Goal: Task Accomplishment & Management: Use online tool/utility

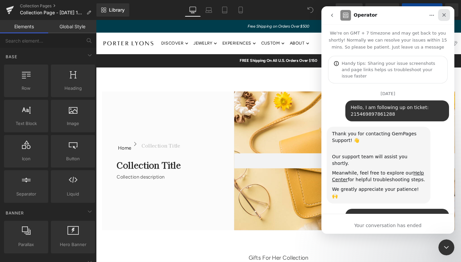
scroll to position [432, 0]
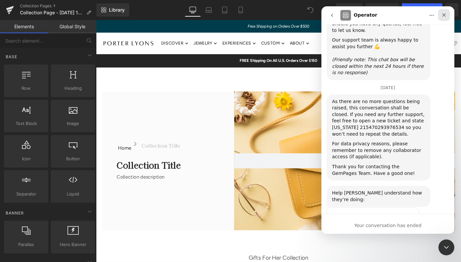
click at [442, 15] on icon "Close" at bounding box center [444, 14] width 5 height 5
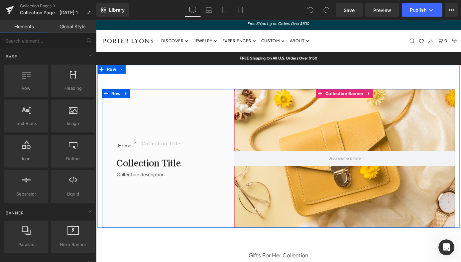
scroll to position [0, 0]
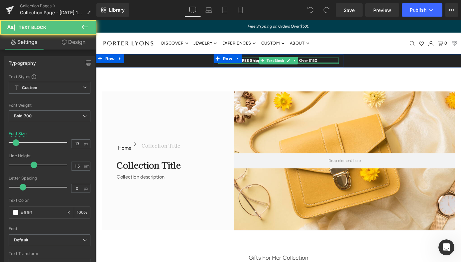
click at [265, 67] on div at bounding box center [297, 68] width 133 height 2
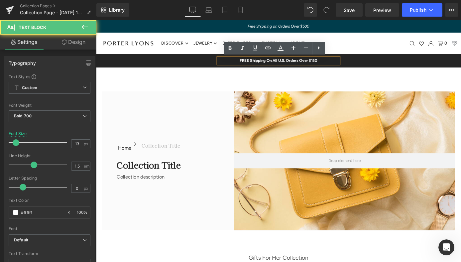
click at [297, 66] on p "FREE Shipping On All U.S. Orders Over $150" at bounding box center [297, 65] width 133 height 7
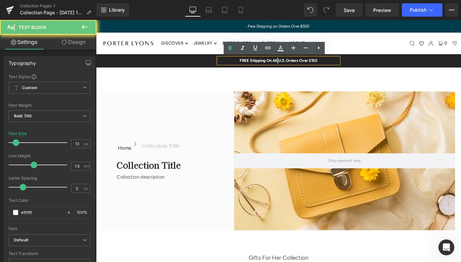
click at [297, 66] on p "FREE Shipping On All U.S. Orders Over $150" at bounding box center [297, 65] width 133 height 7
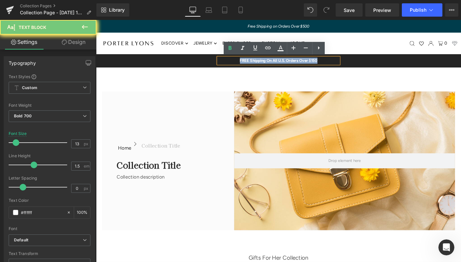
click at [297, 66] on p "FREE Shipping On All U.S. Orders Over $150" at bounding box center [297, 65] width 133 height 7
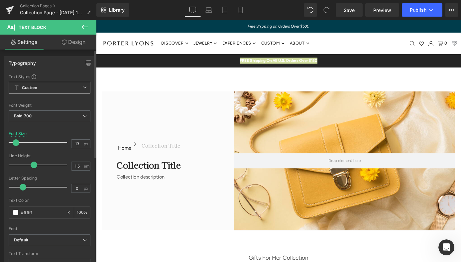
click at [78, 89] on span "Custom Setup Global Style" at bounding box center [50, 88] width 82 height 12
click at [132, 88] on body "Translation missing: en.accessibility.skip_to_text Search Discover .c-accordion…" at bounding box center [297, 153] width 402 height 267
click at [40, 118] on span "Bold 700" at bounding box center [50, 116] width 82 height 12
click at [294, 64] on body "Translation missing: en.accessibility.skip_to_text Search Discover .c-accordion…" at bounding box center [297, 153] width 402 height 267
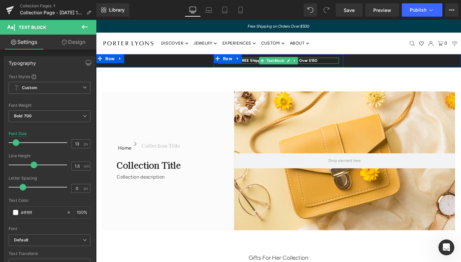
click at [350, 64] on p "FREE Shipping On All U.S. Orders Over $150" at bounding box center [297, 65] width 133 height 7
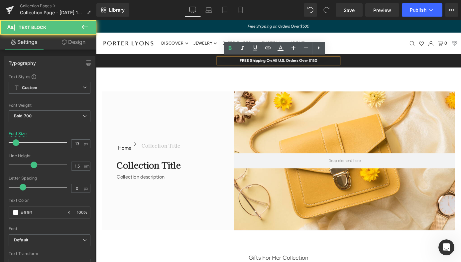
click at [167, 67] on div "FREE Shipping On All U.S. Orders Over $150 Text Block Row" at bounding box center [297, 65] width 402 height 15
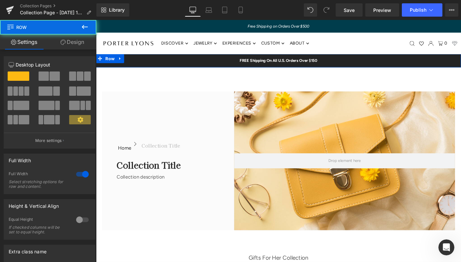
click at [169, 64] on div "FREE Shipping On All U.S. Orders Over $150 Text Block Row" at bounding box center [297, 65] width 402 height 15
click at [182, 68] on div "FREE Shipping On All U.S. Orders Over $150 Text Block Row" at bounding box center [297, 65] width 402 height 15
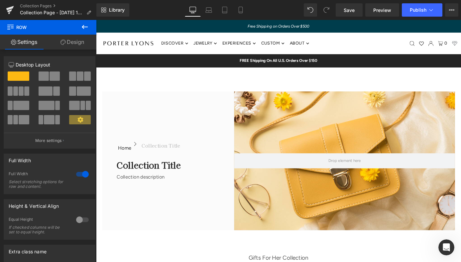
click at [85, 24] on icon at bounding box center [85, 27] width 8 height 8
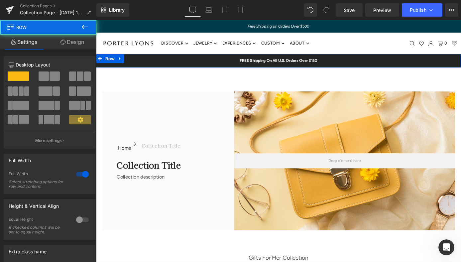
click at [145, 67] on div "FREE Shipping On All U.S. Orders Over $150 Text Block Row" at bounding box center [297, 65] width 402 height 15
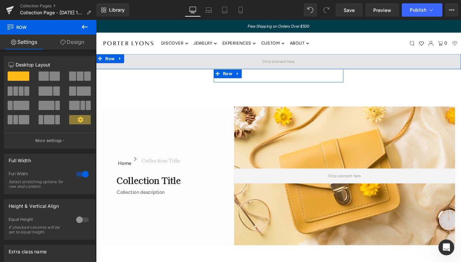
click at [202, 65] on span at bounding box center [297, 66] width 402 height 17
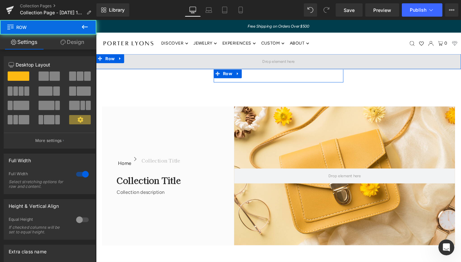
click at [202, 65] on span at bounding box center [297, 66] width 402 height 17
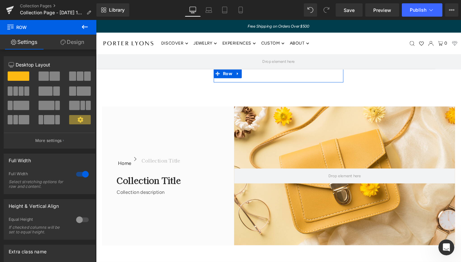
click at [86, 27] on icon at bounding box center [85, 27] width 6 height 4
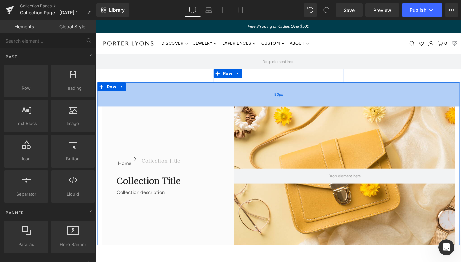
click at [177, 98] on div "80px" at bounding box center [297, 102] width 399 height 27
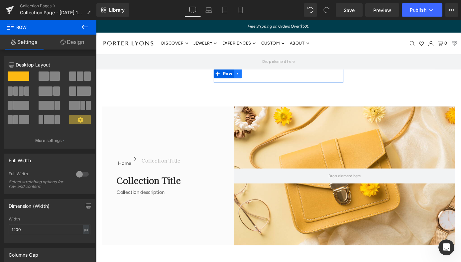
click at [253, 78] on icon at bounding box center [252, 79] width 5 height 5
click at [268, 79] on icon at bounding box center [269, 79] width 5 height 5
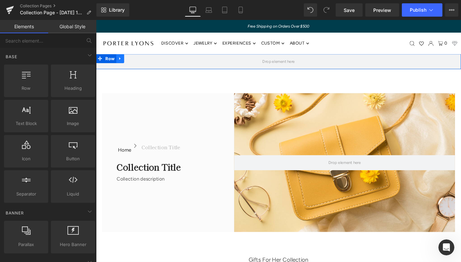
click at [122, 62] on icon at bounding box center [122, 62] width 1 height 3
click at [141, 63] on icon at bounding box center [140, 62] width 5 height 5
